Goal: Task Accomplishment & Management: Complete application form

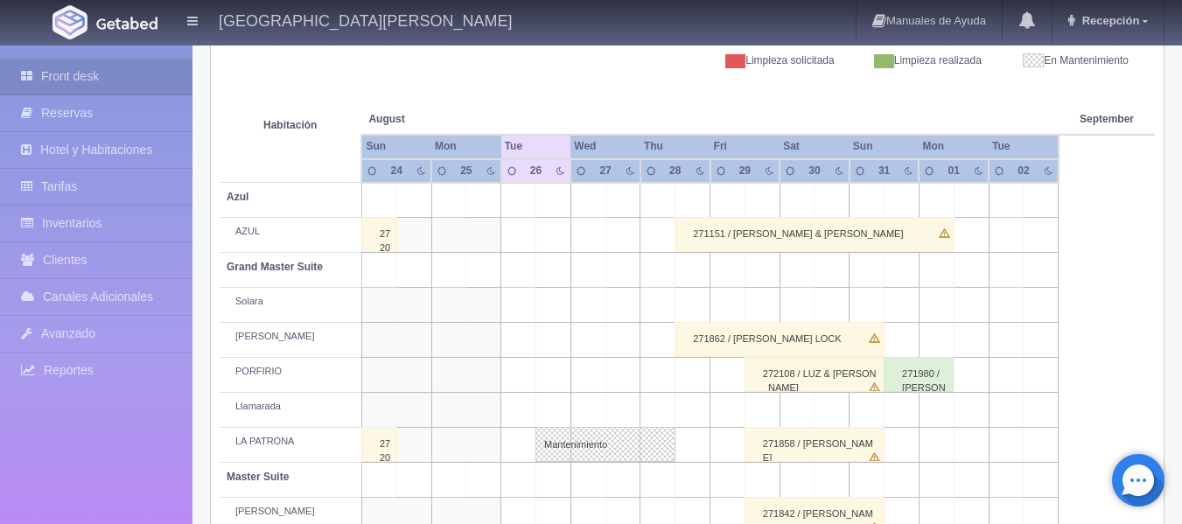
scroll to position [290, 0]
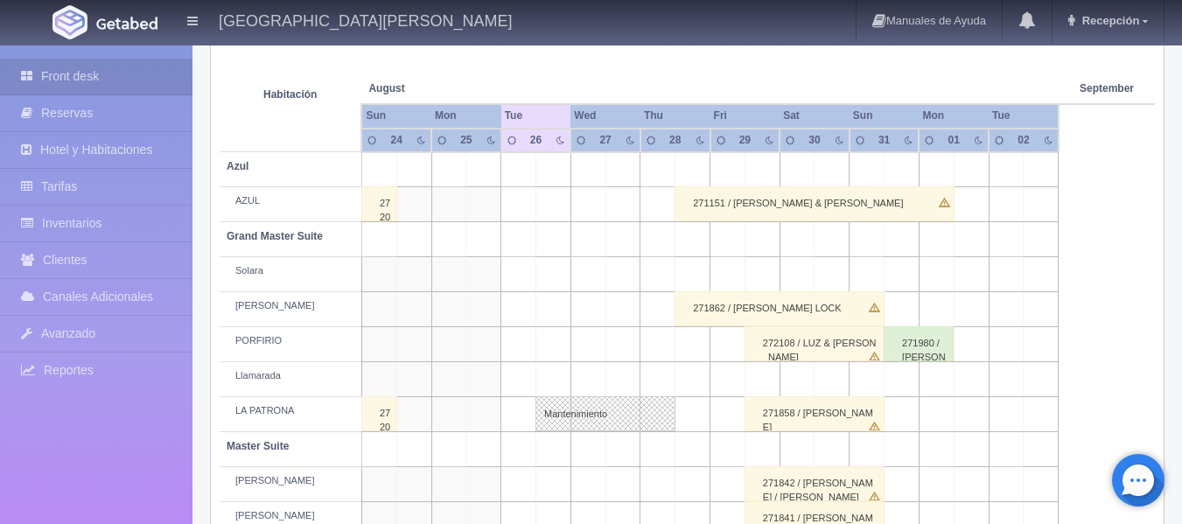
click at [1109, 89] on span "September" at bounding box center [1106, 88] width 54 height 15
click at [1102, 80] on th "September Sep" at bounding box center [1106, 71] width 68 height 66
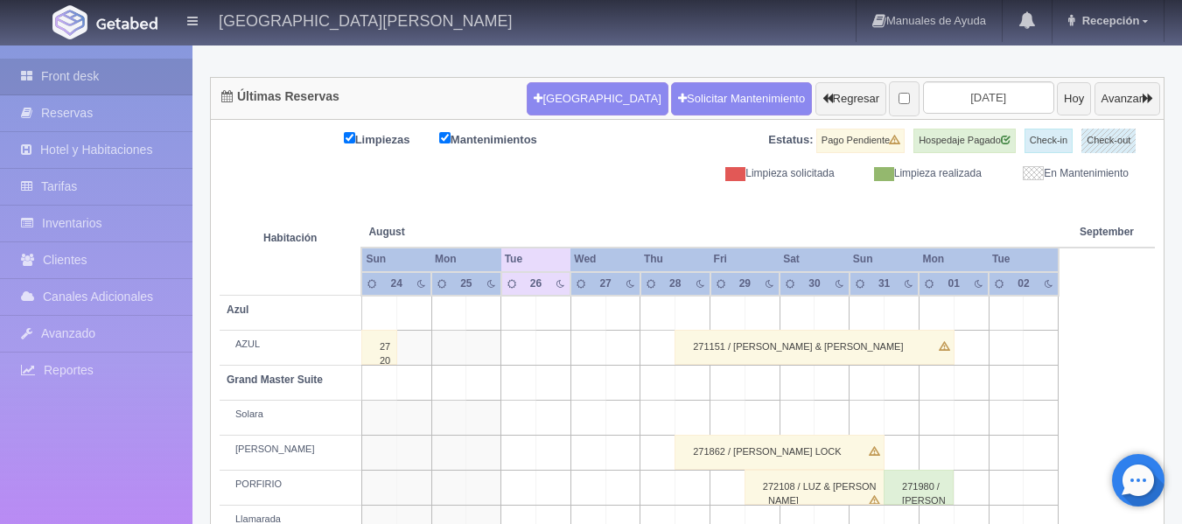
scroll to position [115, 0]
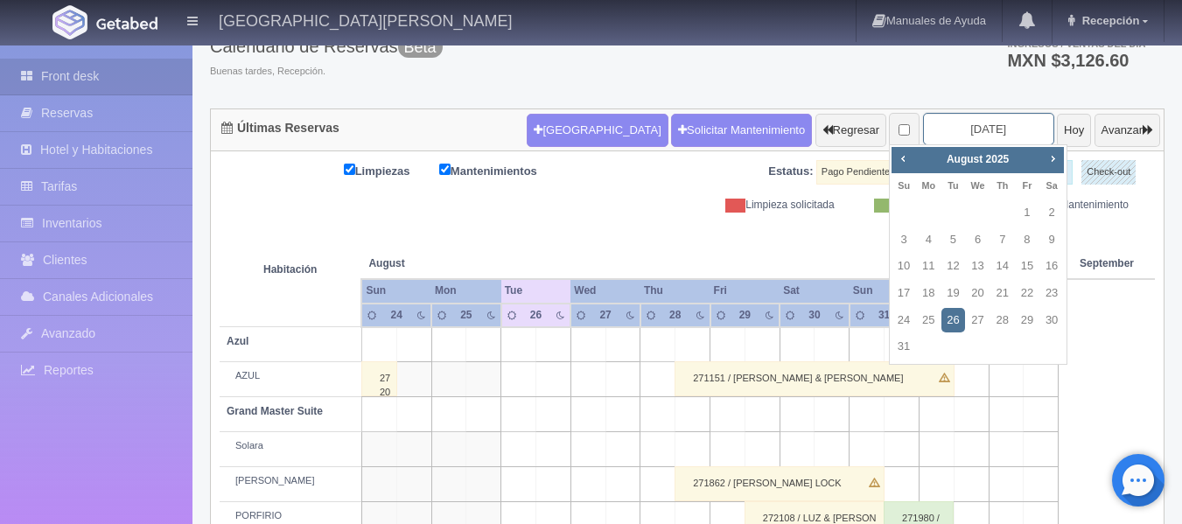
drag, startPoint x: 987, startPoint y: 127, endPoint x: 910, endPoint y: 126, distance: 77.0
click at [923, 126] on input "2025-08-26" at bounding box center [988, 129] width 131 height 32
type input "08"
click at [1046, 152] on span "Next" at bounding box center [1052, 158] width 14 height 14
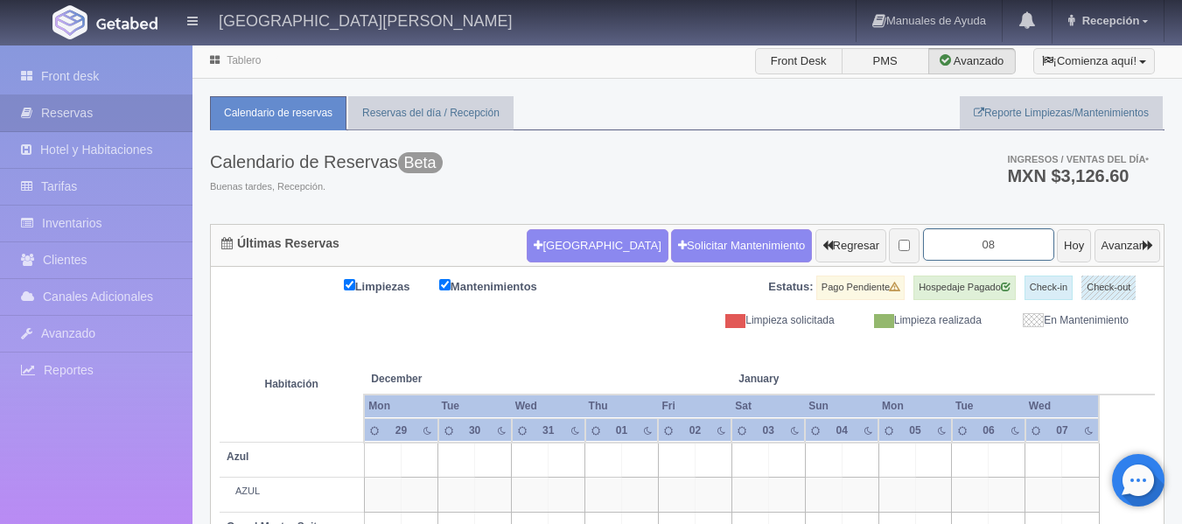
click at [987, 237] on input "08" at bounding box center [988, 244] width 131 height 32
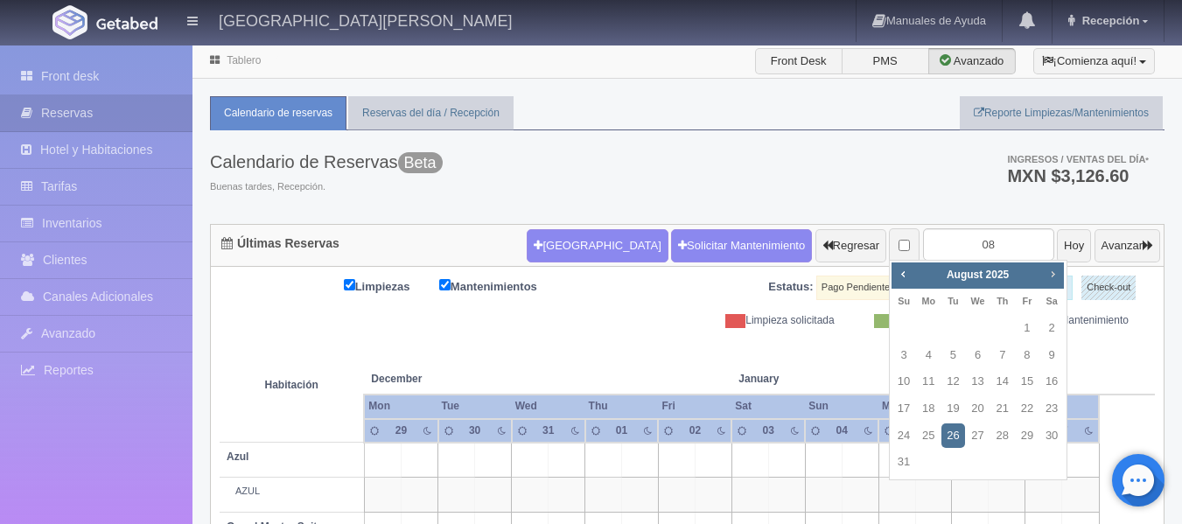
click at [1050, 277] on span "Next" at bounding box center [1052, 274] width 14 height 14
click at [921, 352] on link "8" at bounding box center [928, 355] width 23 height 25
type input "[DATE]"
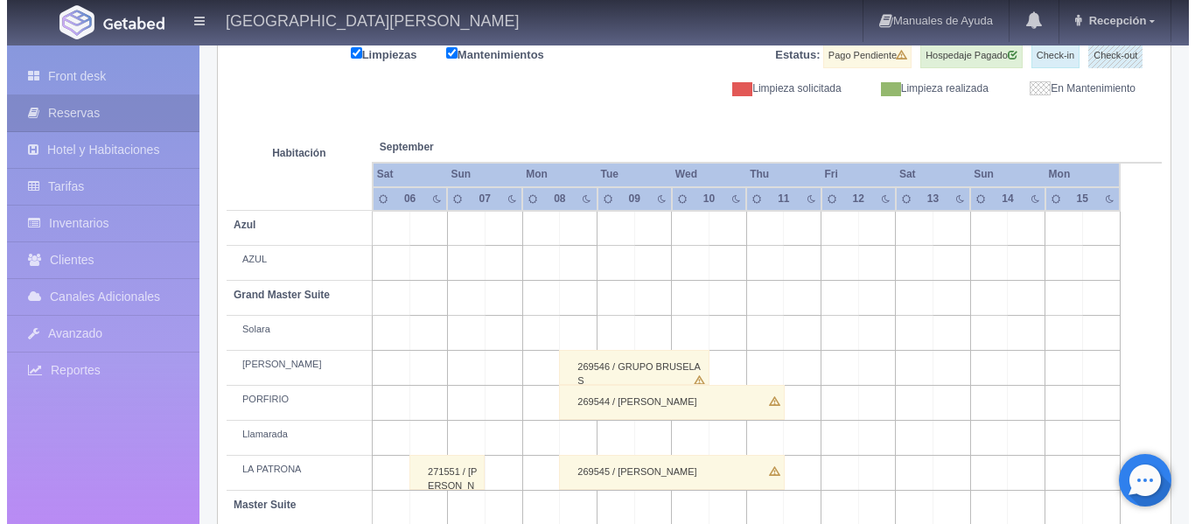
scroll to position [262, 0]
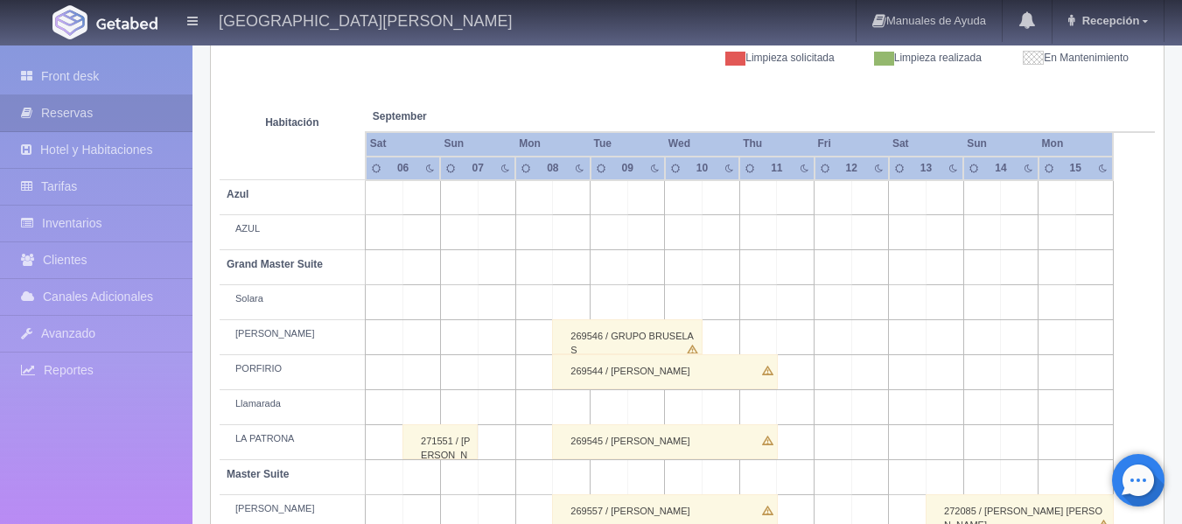
click at [577, 401] on td at bounding box center [572, 407] width 38 height 35
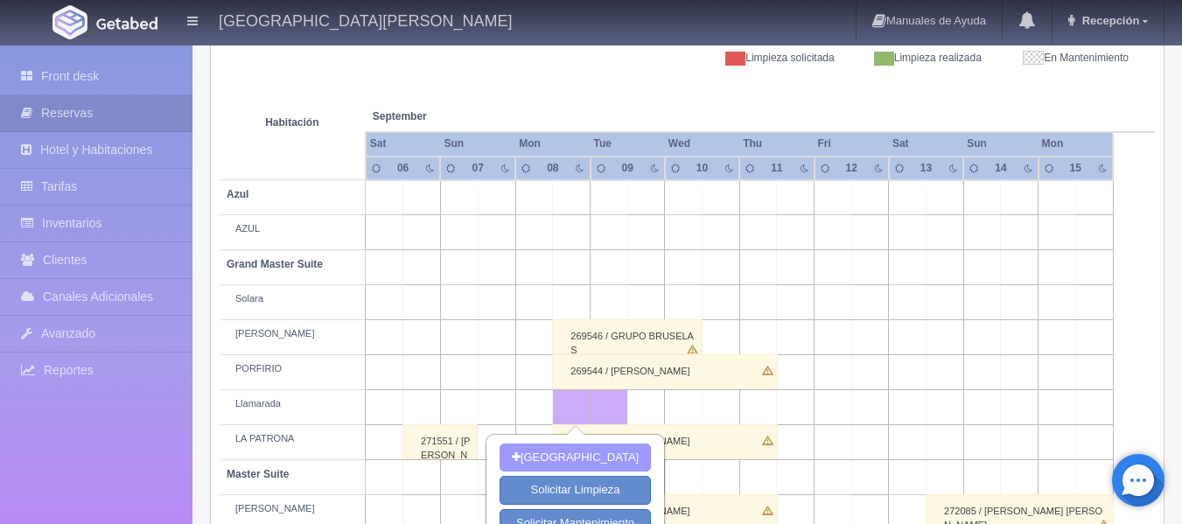
click at [600, 452] on button "[GEOGRAPHIC_DATA]" at bounding box center [574, 457] width 151 height 29
type input "[DATE]"
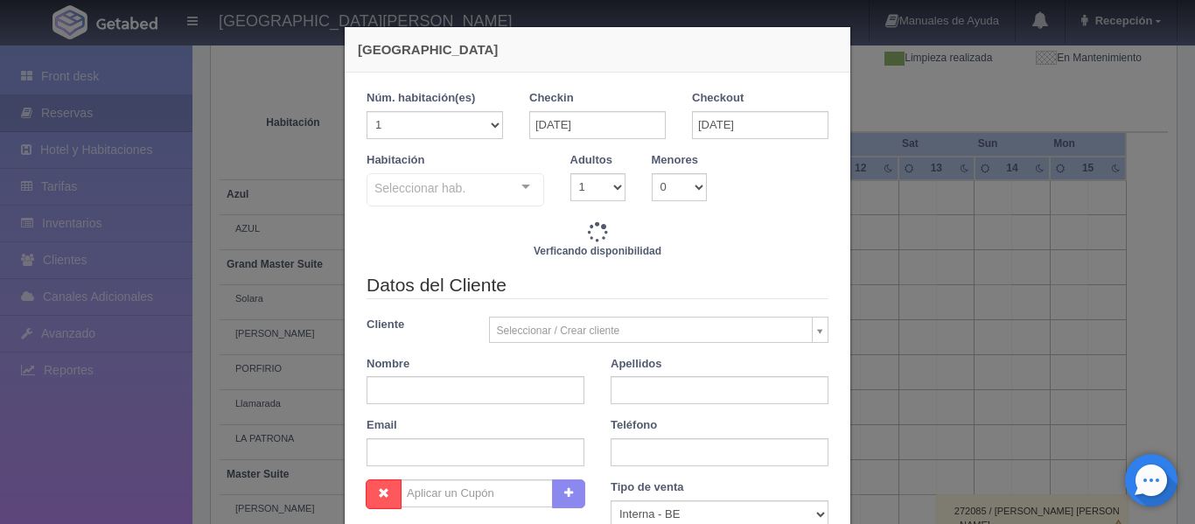
checkbox input "false"
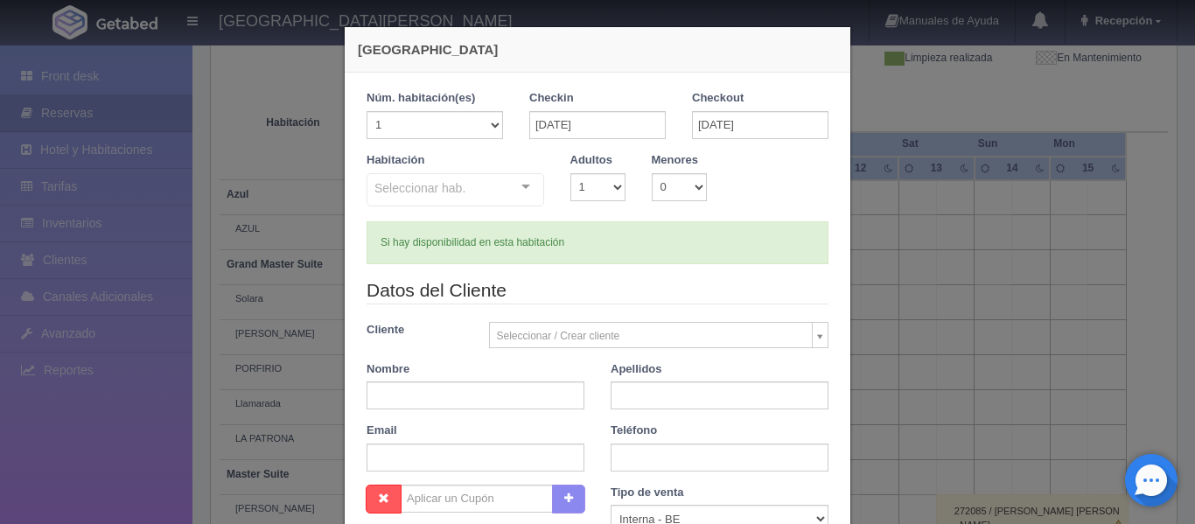
type input "5620.00"
checkbox input "false"
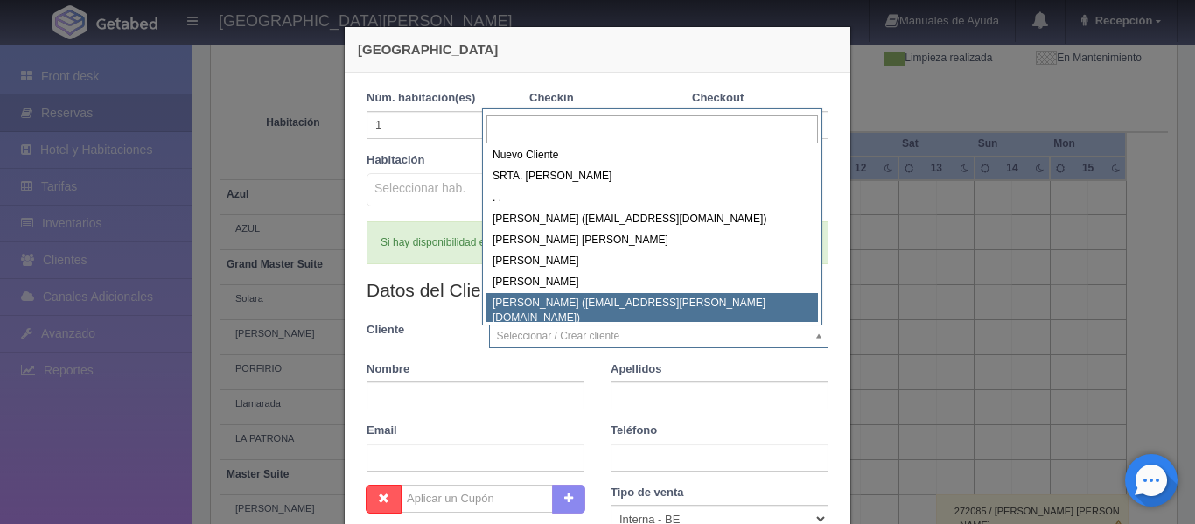
scroll to position [0, 0]
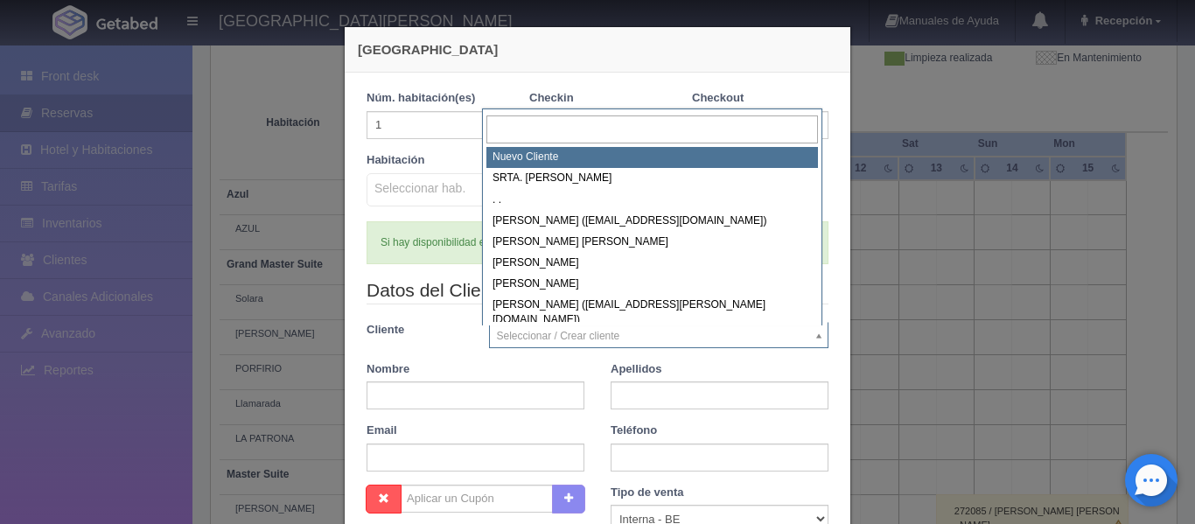
select select "-1"
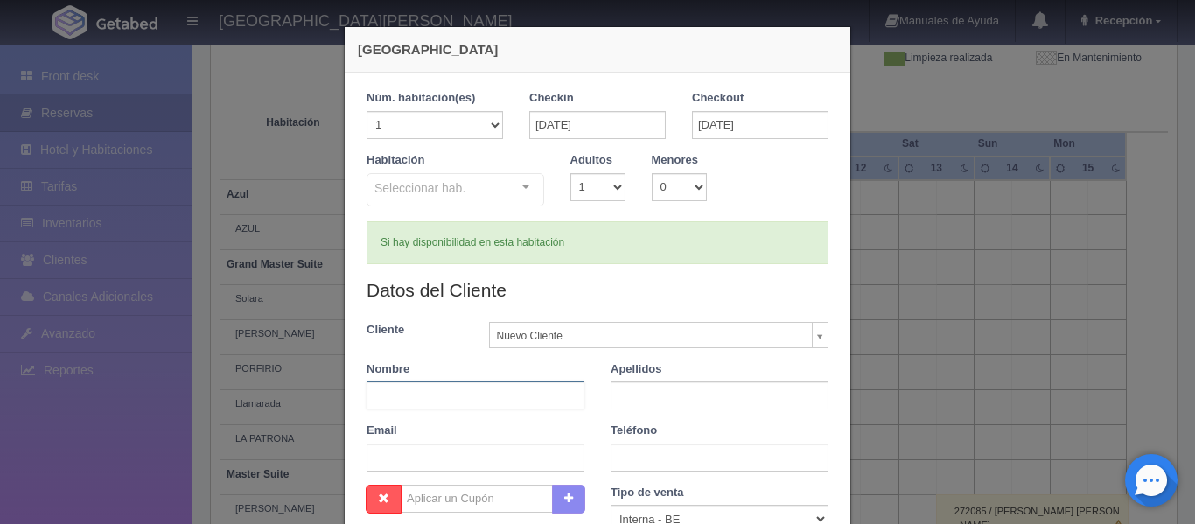
click at [482, 393] on input "text" at bounding box center [475, 395] width 218 height 28
type input "[PERSON_NAME]"
click at [668, 399] on input "text" at bounding box center [719, 395] width 218 height 28
type input "[PERSON_NAME]"
click at [707, 119] on input "[DATE]" at bounding box center [760, 125] width 136 height 28
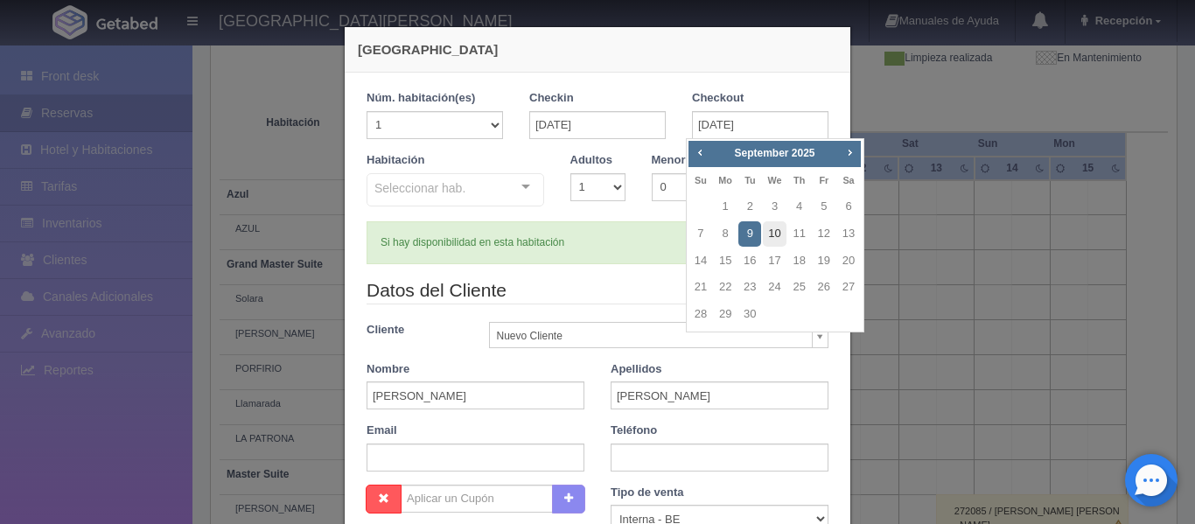
click at [780, 234] on link "10" at bounding box center [774, 233] width 23 height 25
type input "[DATE]"
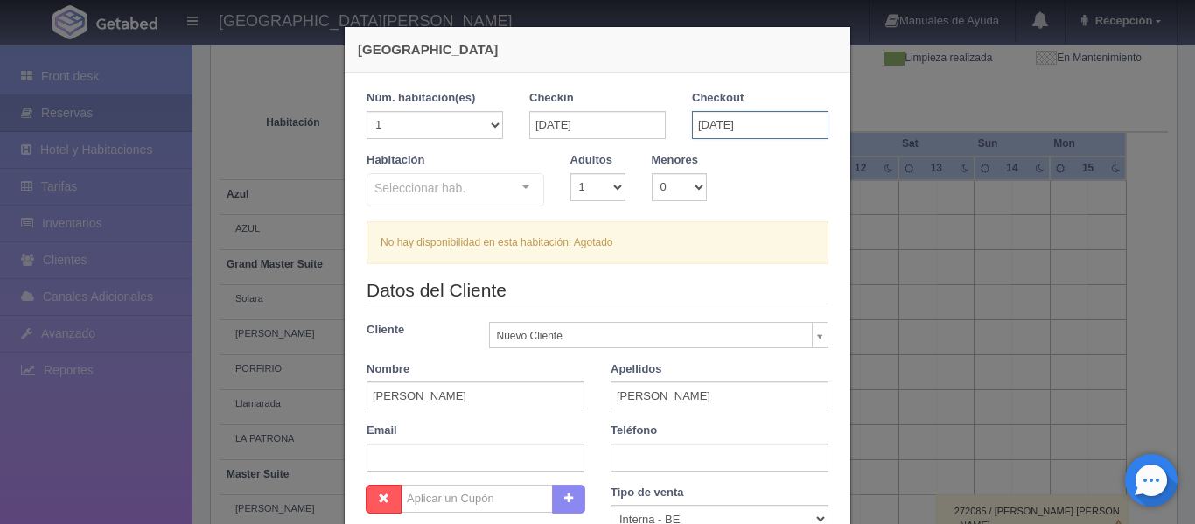
click at [705, 125] on input "[DATE]" at bounding box center [760, 125] width 136 height 28
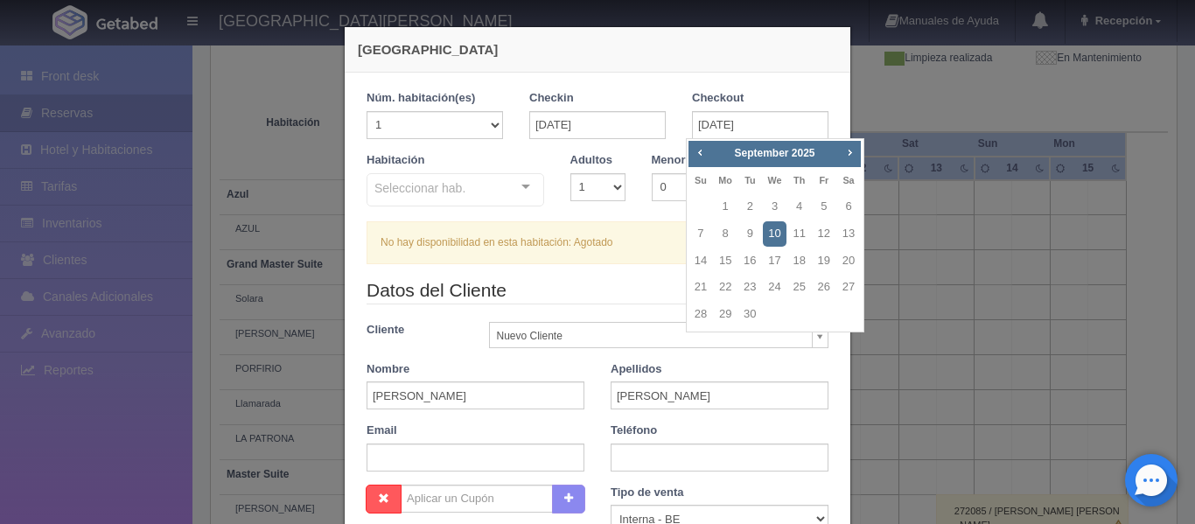
click at [771, 236] on link "10" at bounding box center [774, 233] width 23 height 25
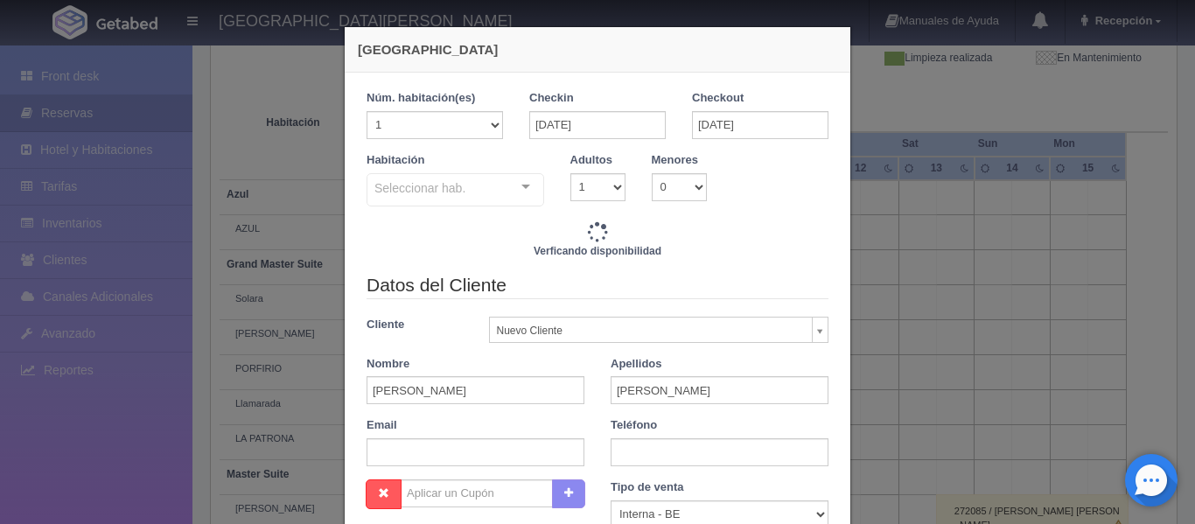
checkbox input "false"
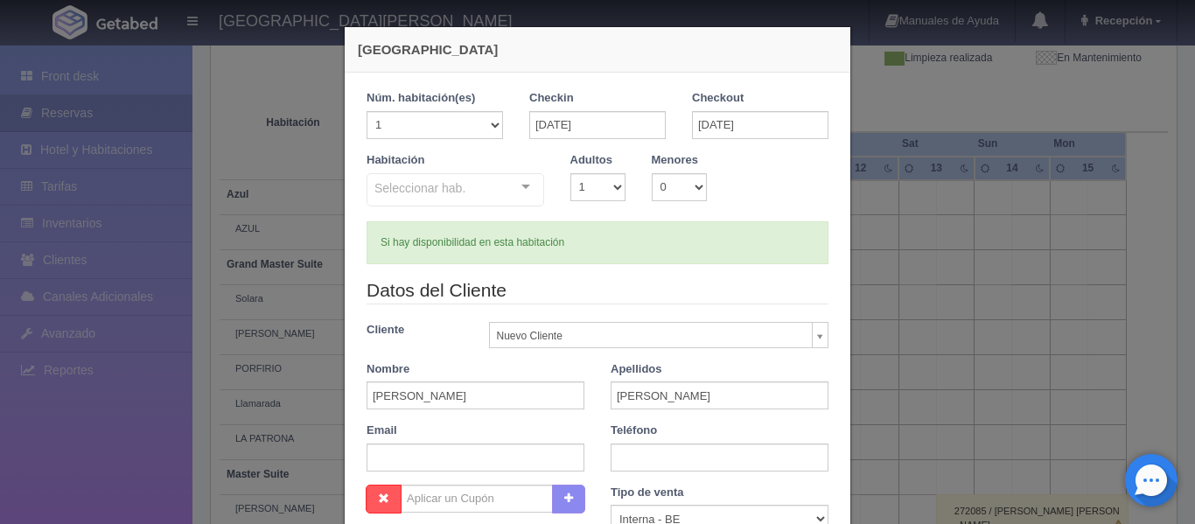
type input "11240.00"
checkbox input "false"
click at [523, 187] on div "Seleccionar hab. Suite con 2 camas matrimoniales-No apta para menores Suite con…" at bounding box center [455, 190] width 178 height 35
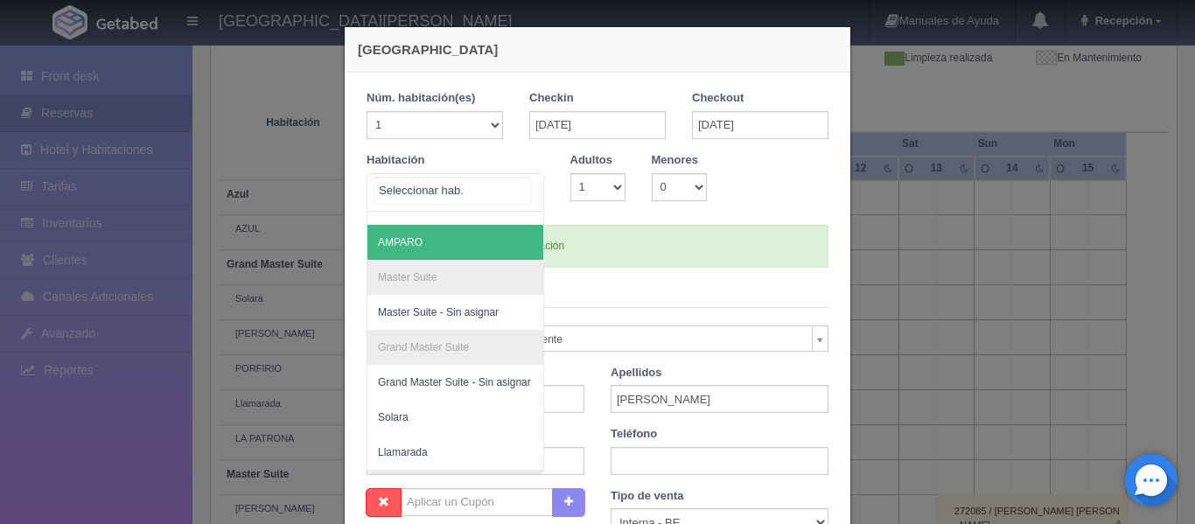
scroll to position [87, 0]
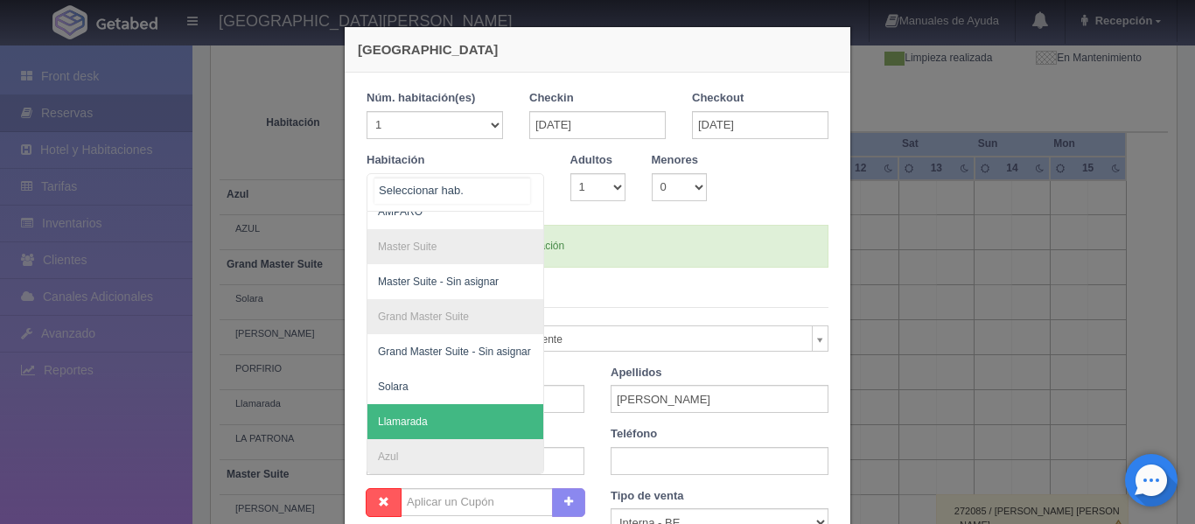
click at [436, 415] on span "Llamarada" at bounding box center [539, 421] width 345 height 35
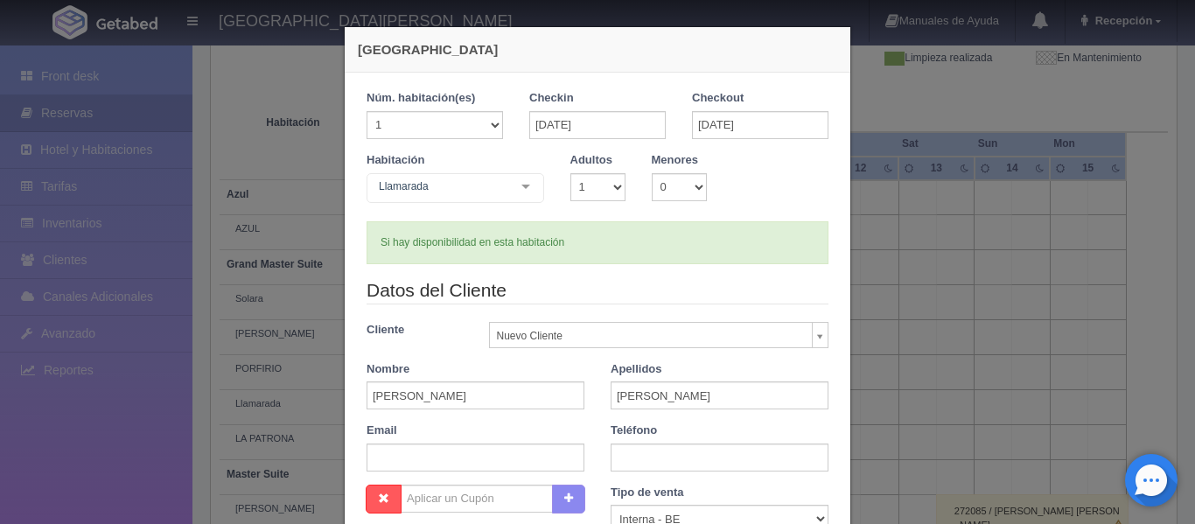
checkbox input "false"
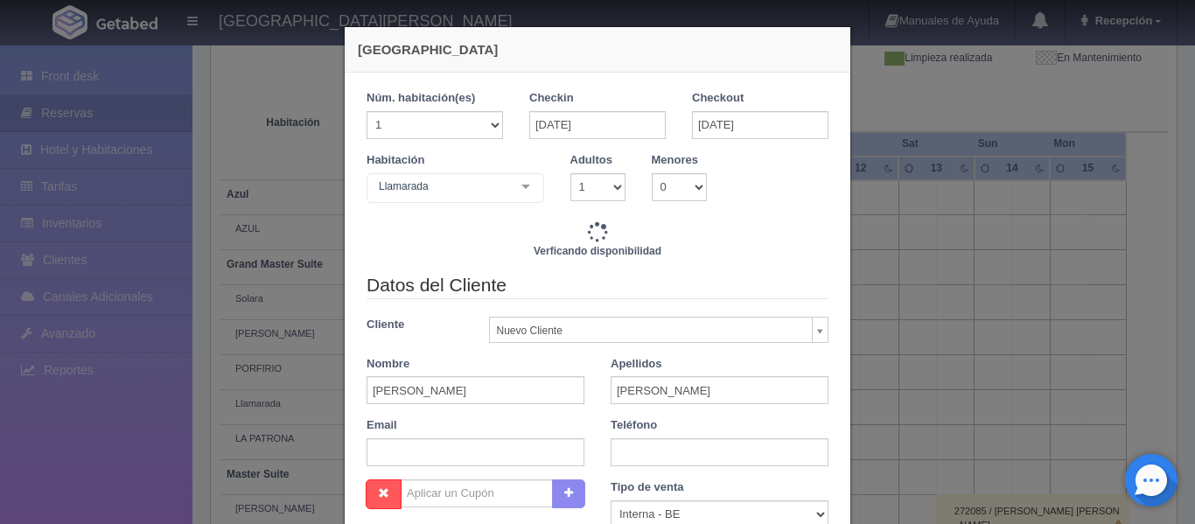
type input "11240.00"
checkbox input "false"
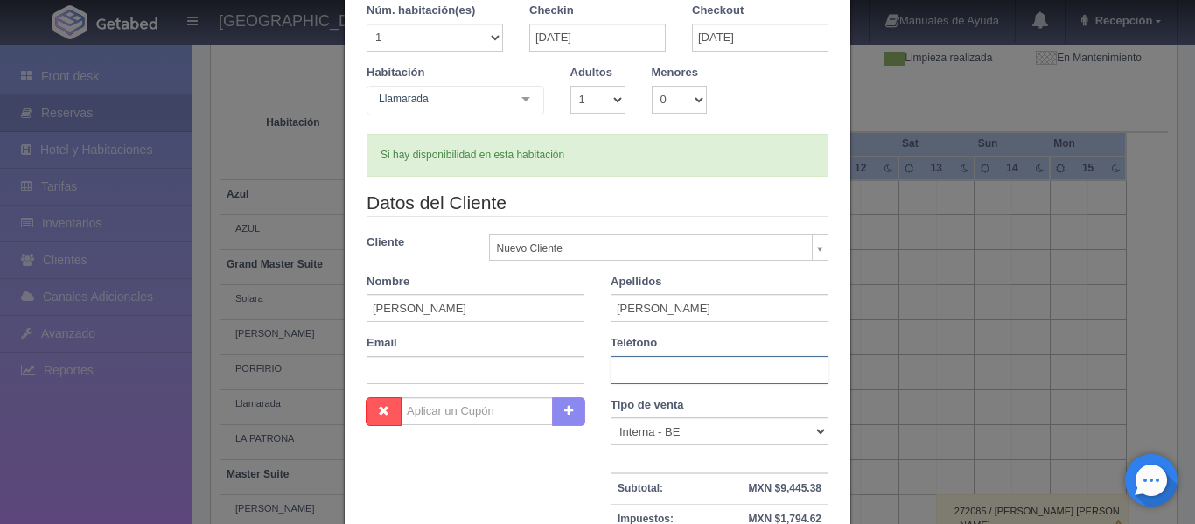
click at [683, 370] on input "text" at bounding box center [719, 370] width 218 height 28
type input "3313040954"
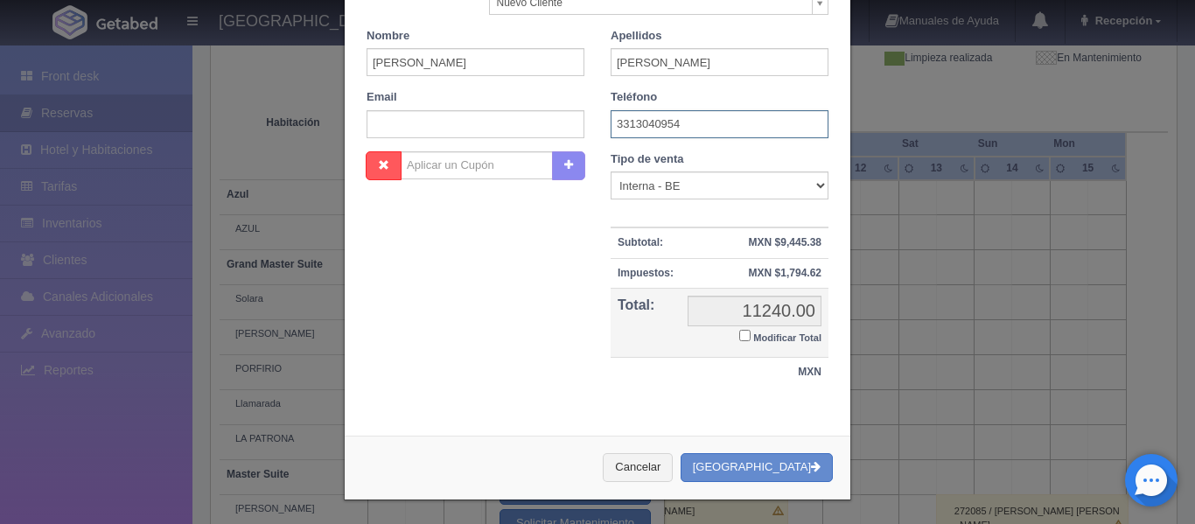
scroll to position [336, 0]
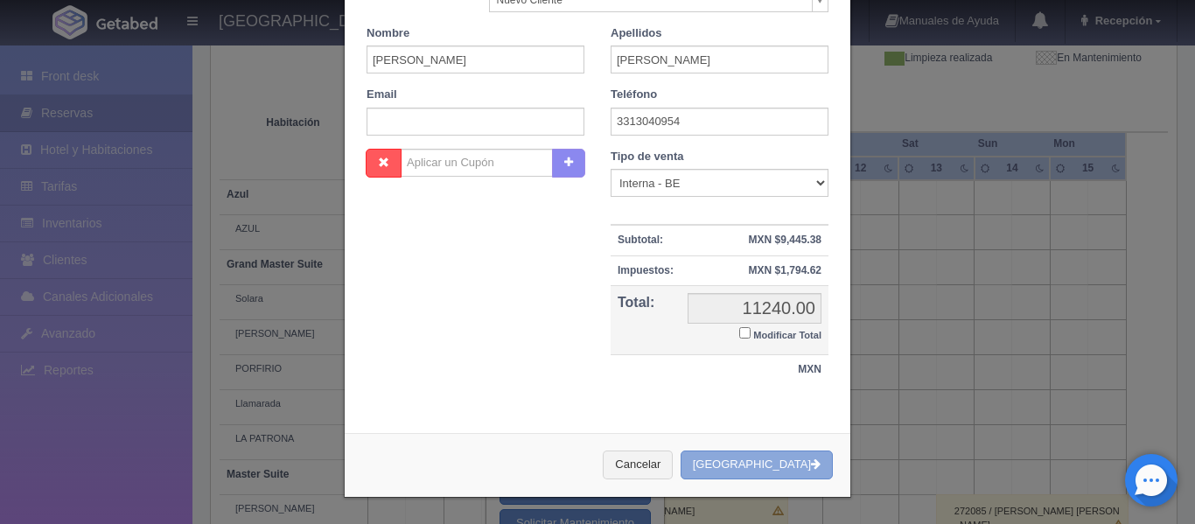
click at [793, 464] on button "[GEOGRAPHIC_DATA]" at bounding box center [756, 464] width 152 height 29
